Goal: Download file/media

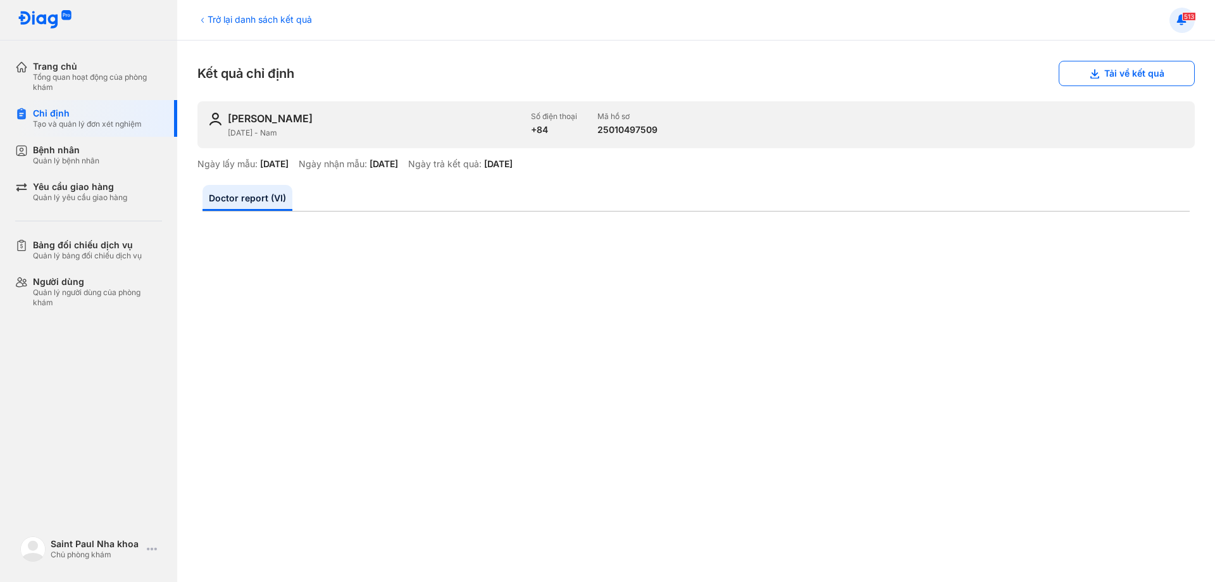
click at [1196, 15] on span "513" at bounding box center [1189, 16] width 14 height 9
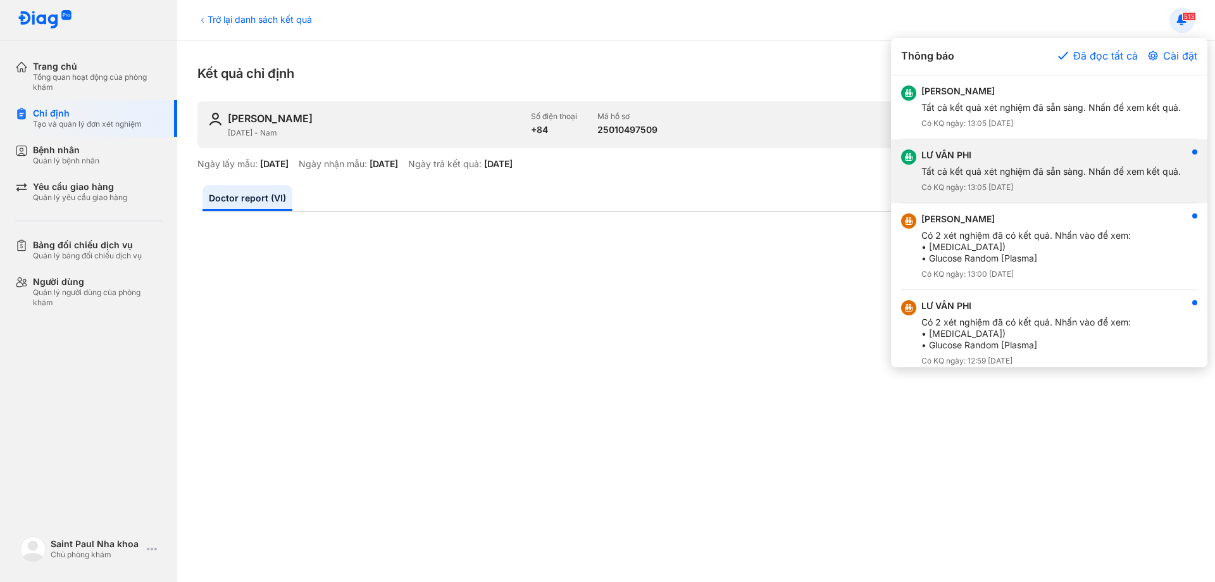
click at [978, 172] on div "Tất cả kết quả xét nghiệm đã sẵn sàng. Nhấn để xem kết quả." at bounding box center [1050, 171] width 259 height 11
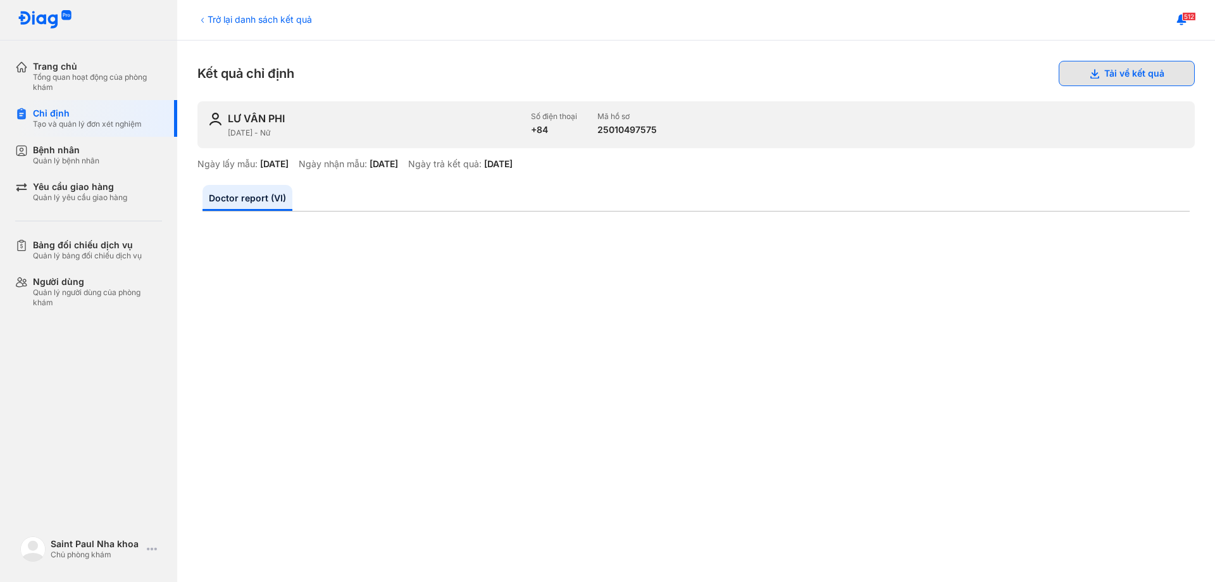
click at [1123, 72] on button "Tải về kết quả" at bounding box center [1127, 73] width 136 height 25
